Goal: Submit feedback/report problem: Ask a question

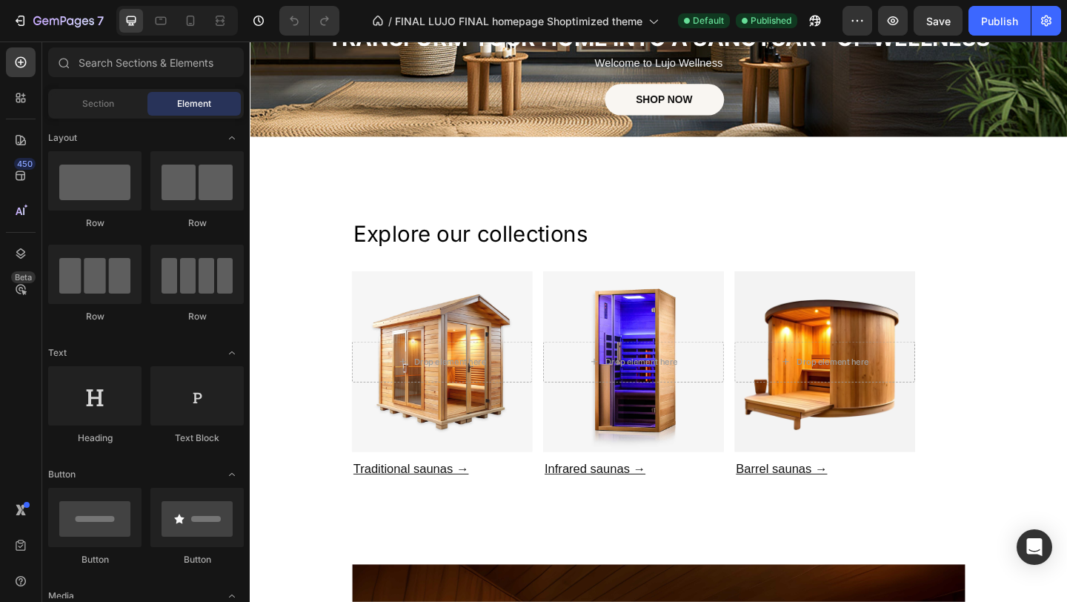
scroll to position [362, 0]
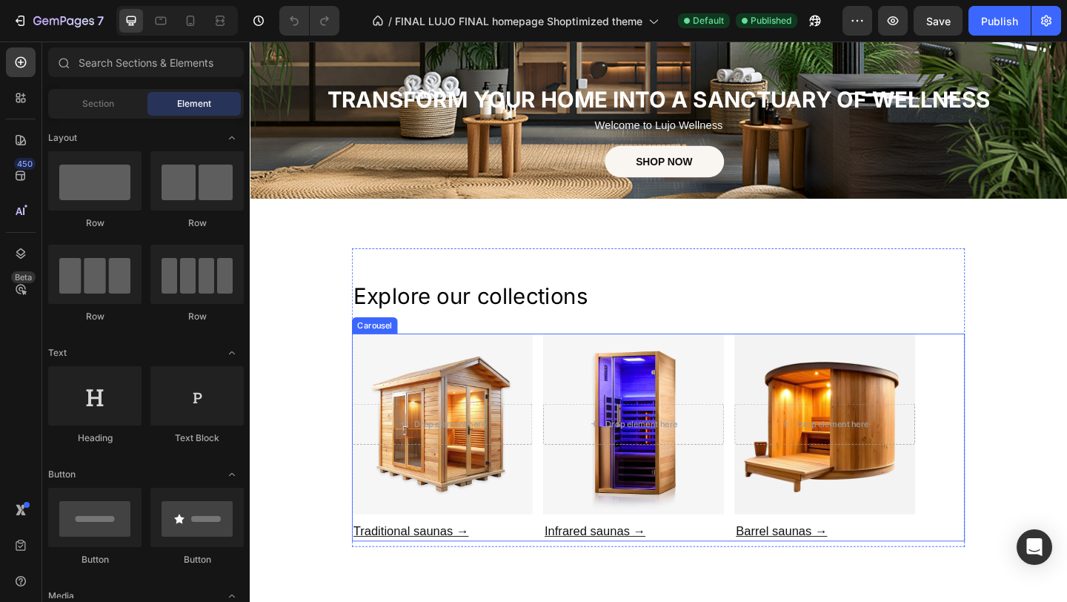
click at [562, 359] on div "Drop element here Hero Banner Traditional saunas → Heading Drop element here He…" at bounding box center [694, 471] width 667 height 225
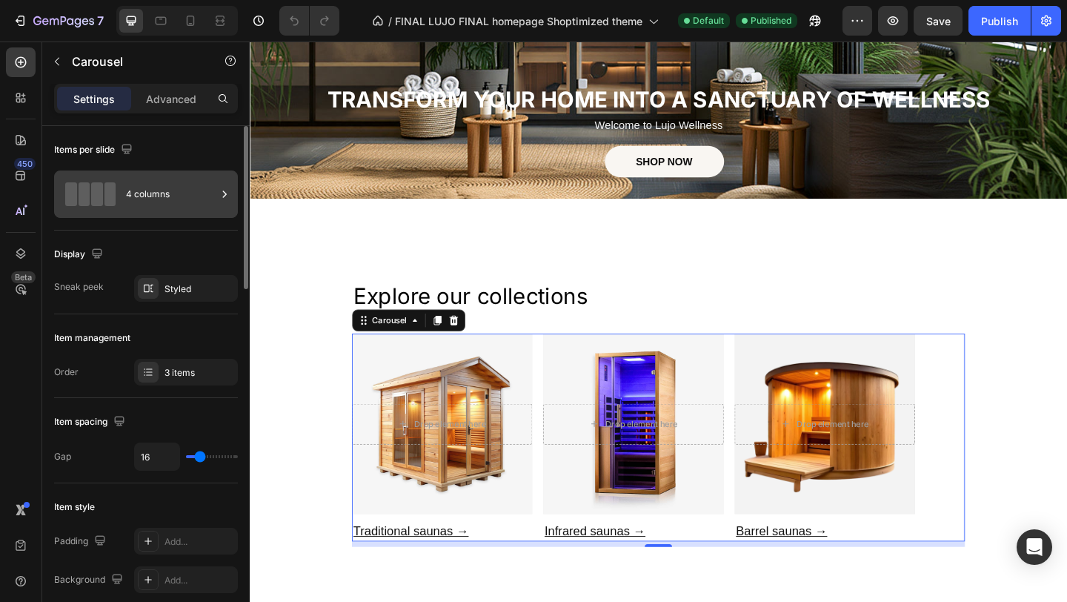
click at [142, 207] on div "4 columns" at bounding box center [171, 194] width 90 height 34
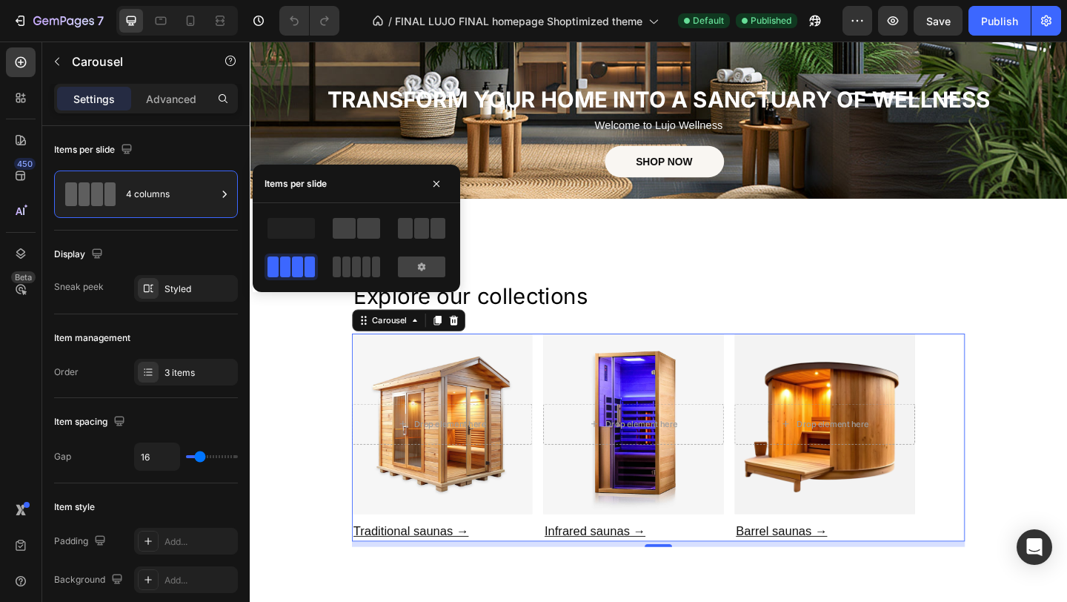
click at [425, 240] on div at bounding box center [421, 228] width 53 height 27
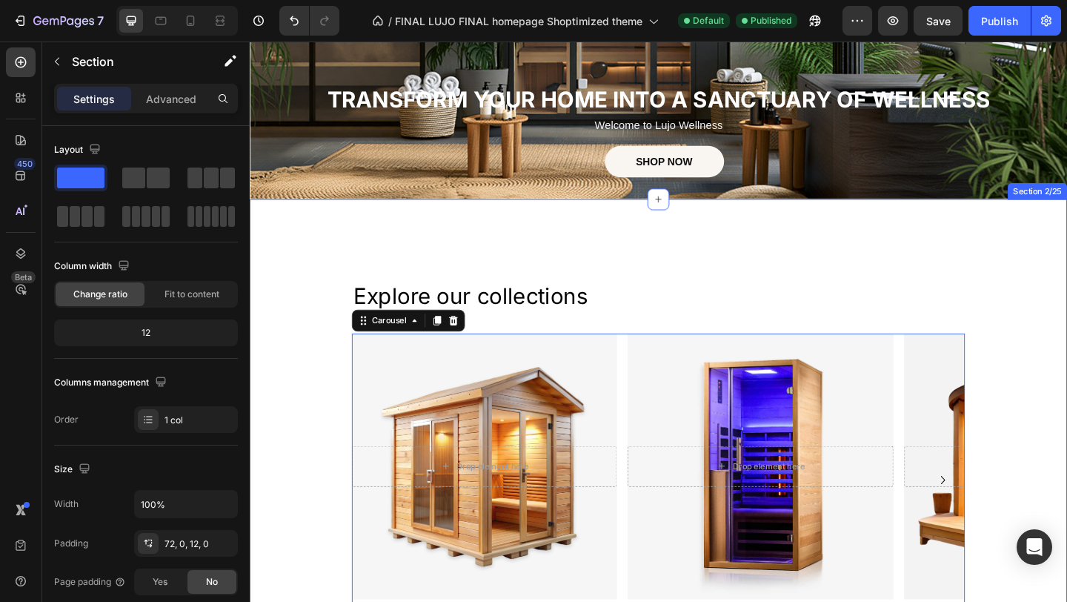
click at [1065, 324] on div "Explore our collections Heading Drop element here Hero Banner Traditional sauna…" at bounding box center [694, 492] width 889 height 452
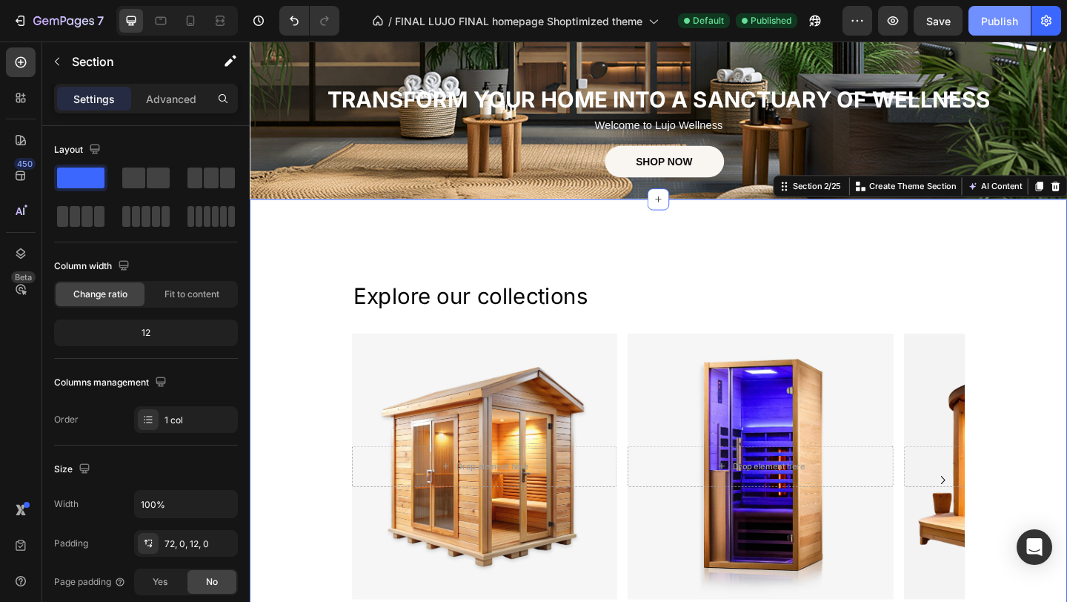
click at [998, 30] on button "Publish" at bounding box center [1000, 21] width 62 height 30
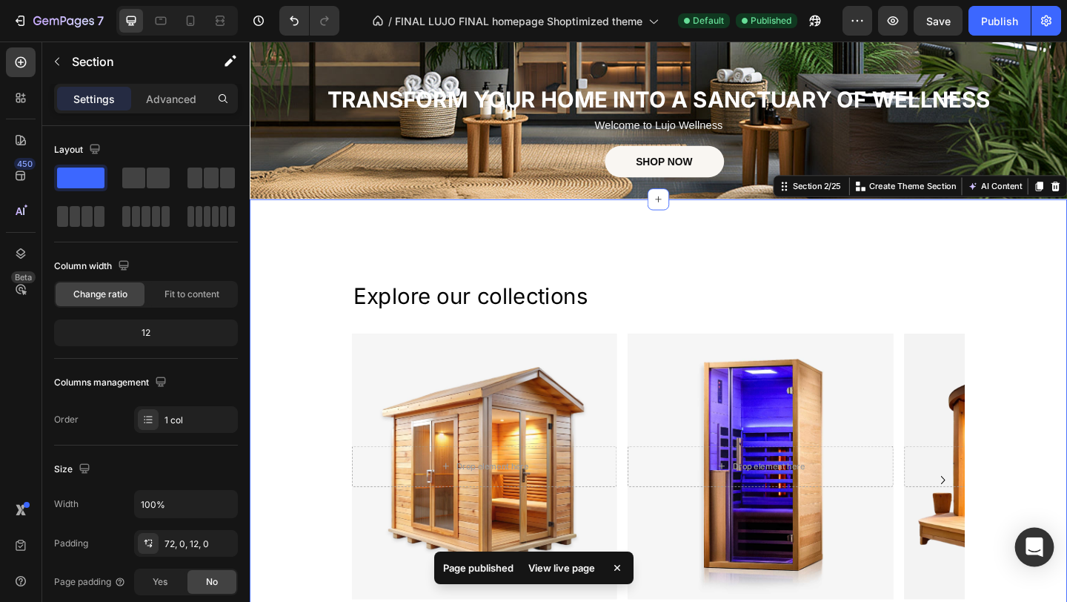
click at [1026, 554] on div "Open Intercom Messenger" at bounding box center [1034, 547] width 39 height 39
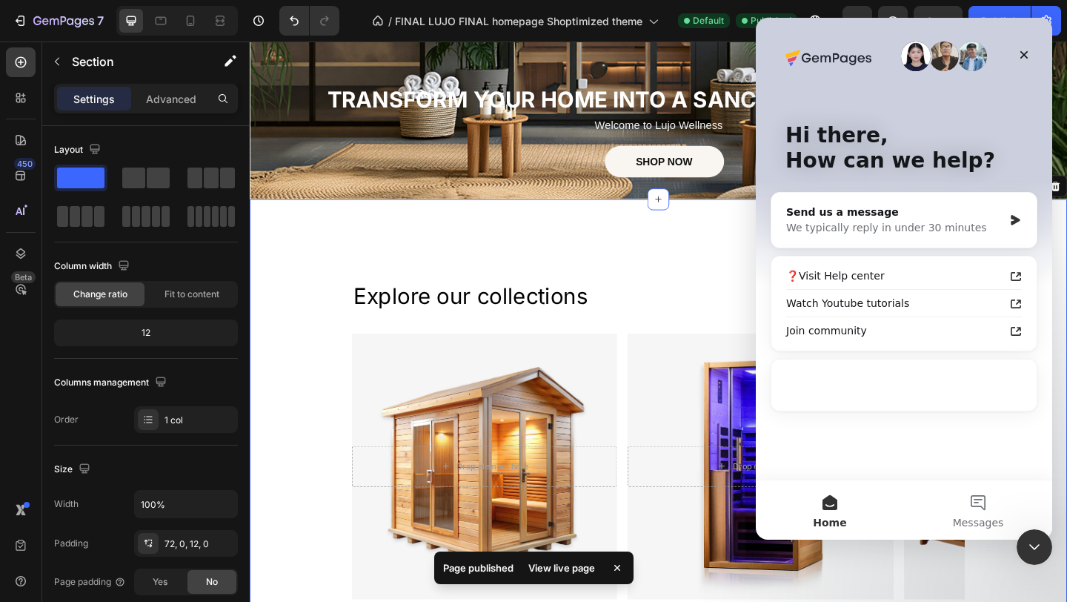
scroll to position [0, 0]
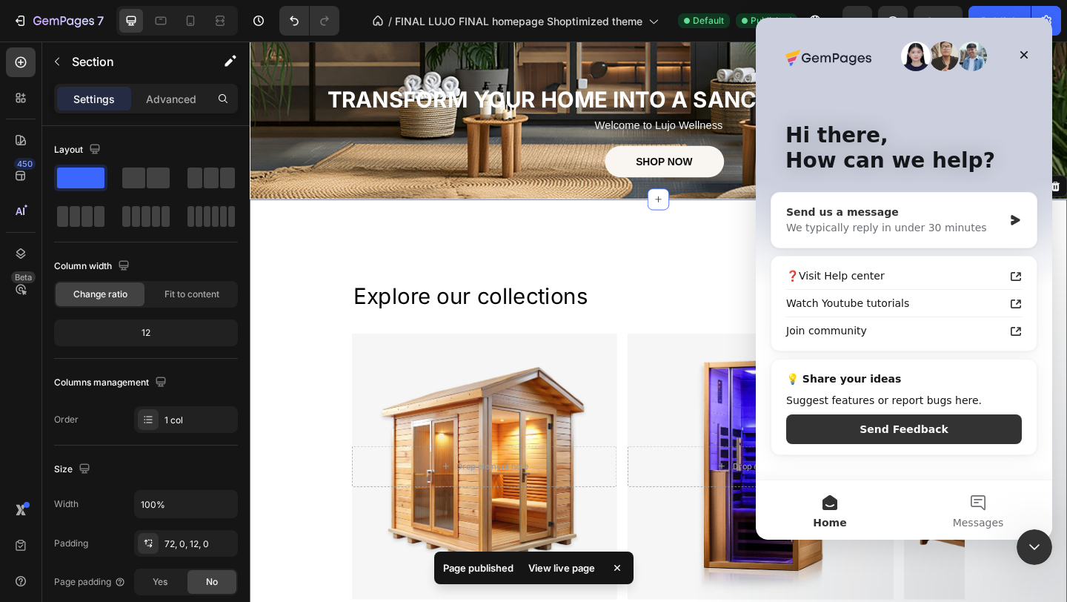
click at [930, 225] on div "We typically reply in under 30 minutes" at bounding box center [894, 228] width 217 height 16
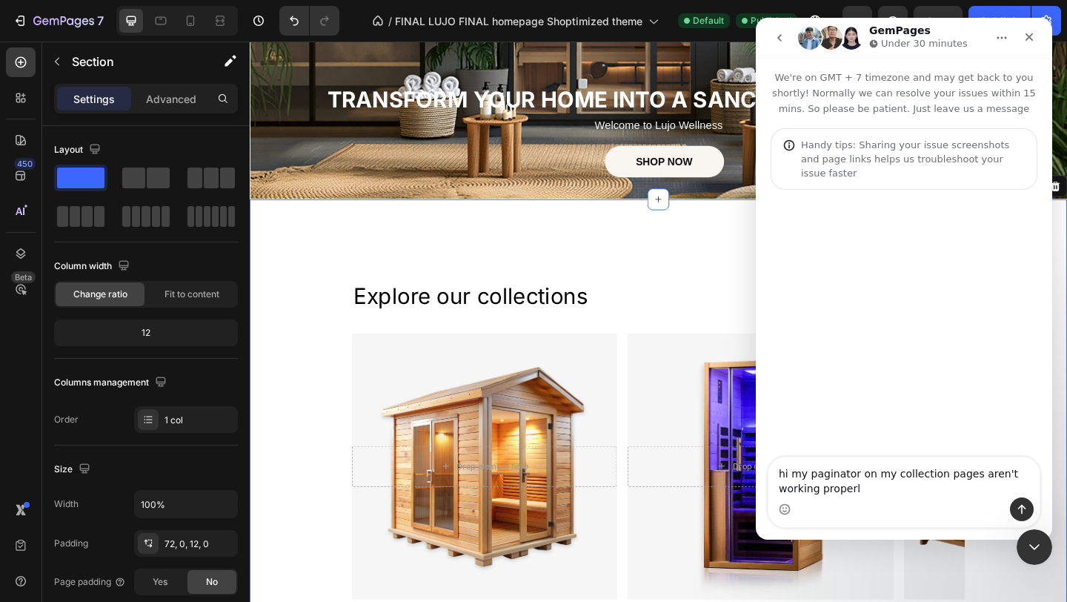
type textarea "hi my paginator on my collection pages aren't working properly"
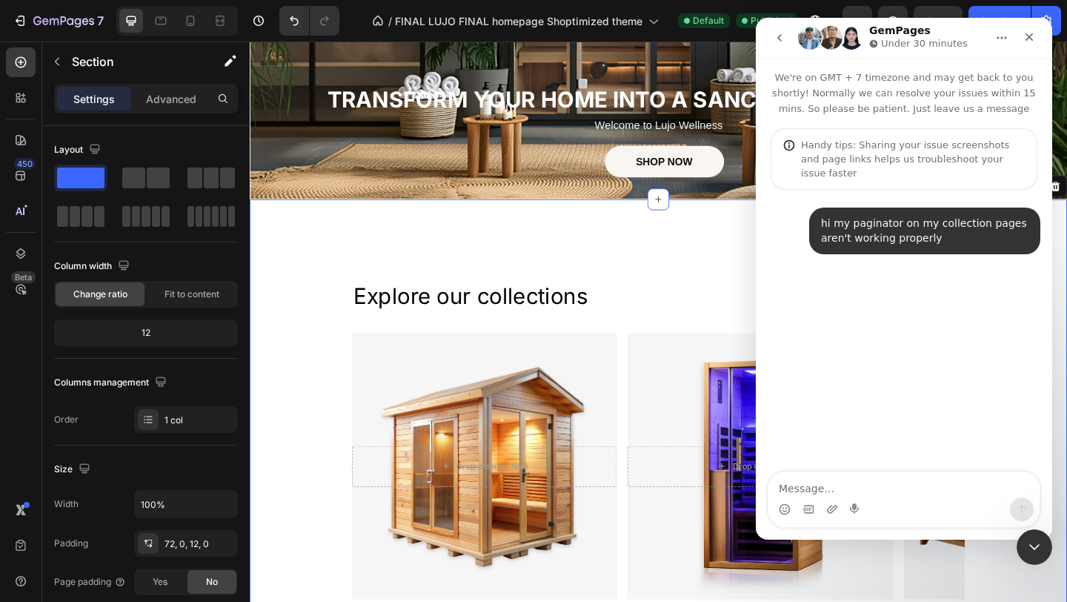
click at [783, 40] on icon "go back" at bounding box center [780, 38] width 12 height 12
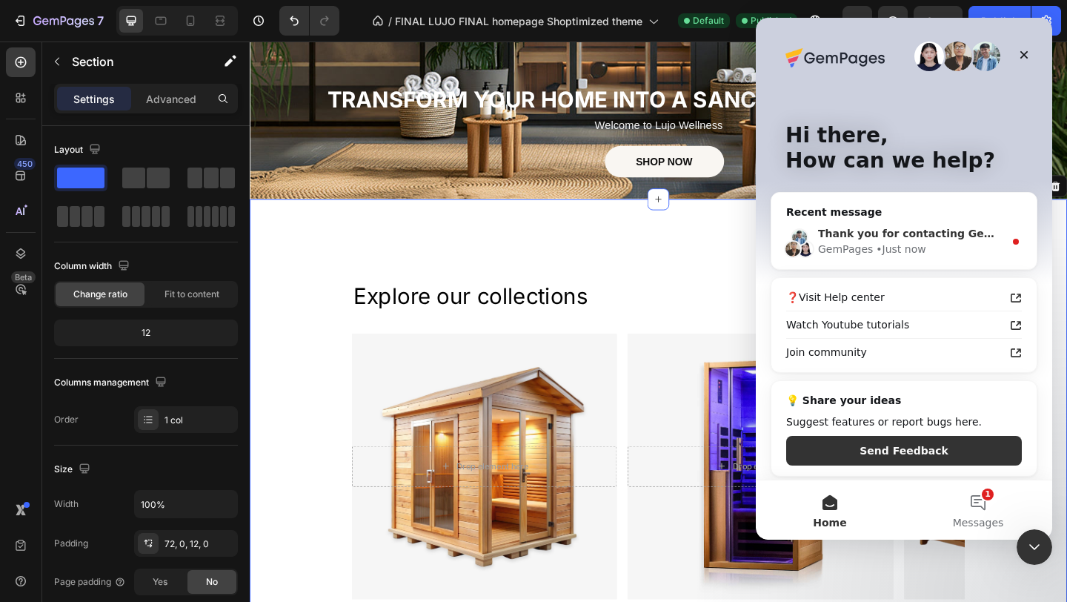
click at [870, 251] on div "GemPages • Just now" at bounding box center [911, 250] width 186 height 16
